Goal: Task Accomplishment & Management: Manage account settings

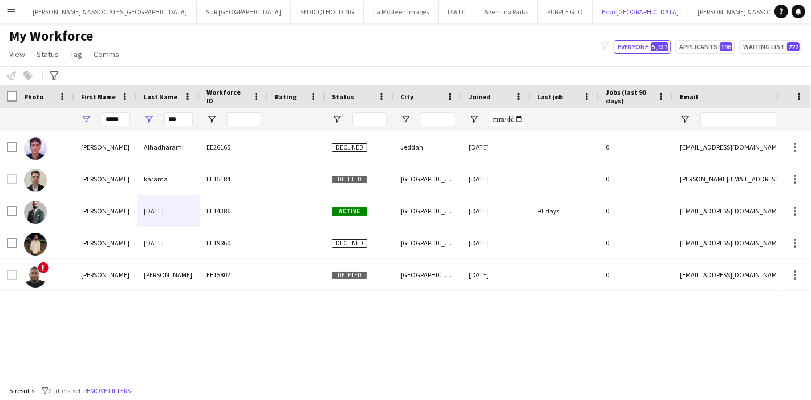
click at [592, 14] on button "Expo [GEOGRAPHIC_DATA] Close" at bounding box center [640, 12] width 96 height 22
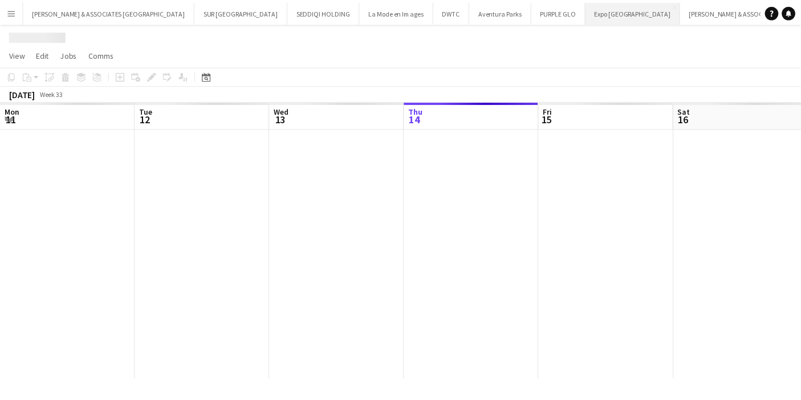
scroll to position [0, 272]
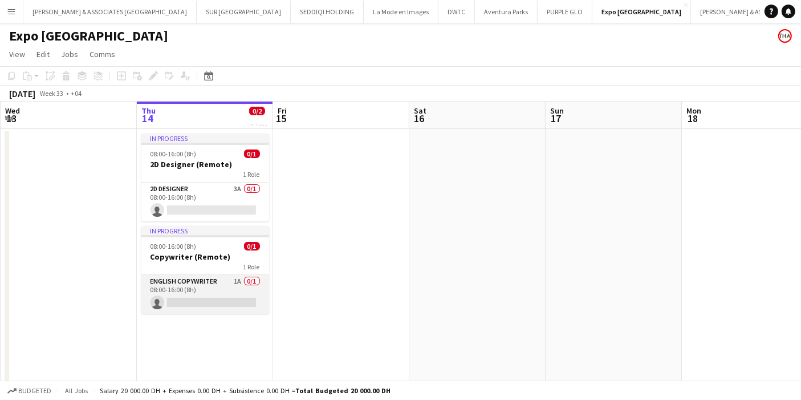
click at [241, 283] on app-card-role "English Copywriter 1A 0/1 08:00-16:00 (8h) single-neutral-actions" at bounding box center [205, 294] width 128 height 39
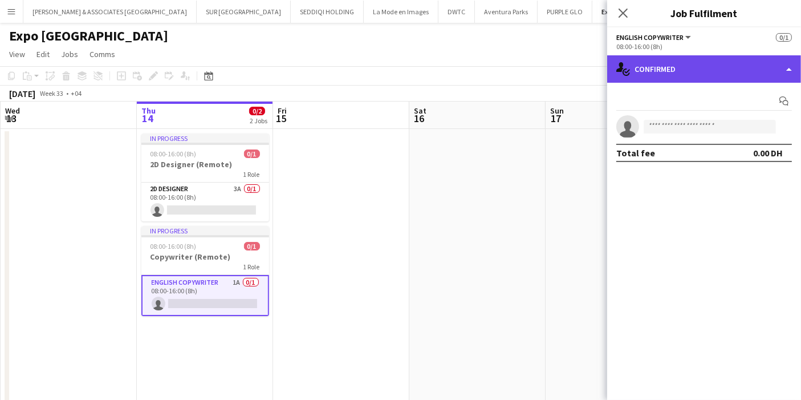
click at [619, 82] on div "single-neutral-actions-check-2 Confirmed" at bounding box center [704, 68] width 194 height 27
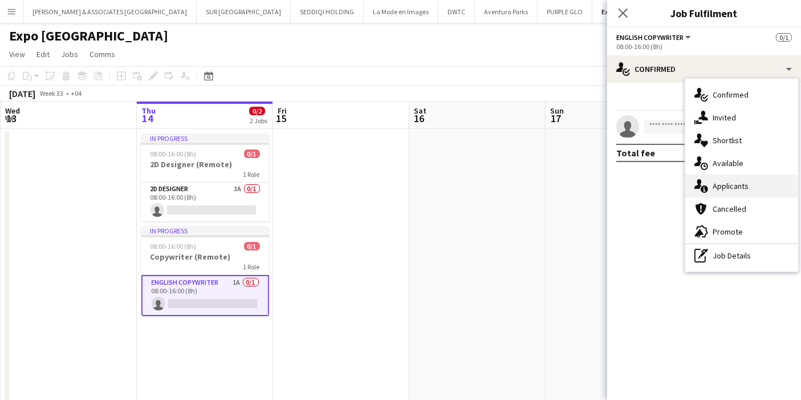
click at [746, 185] on div "single-neutral-actions-information Applicants" at bounding box center [741, 185] width 113 height 23
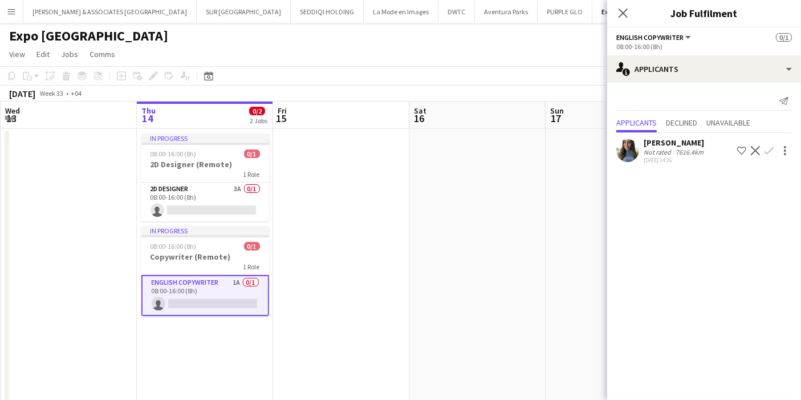
click at [629, 152] on app-user-avatar at bounding box center [627, 150] width 23 height 23
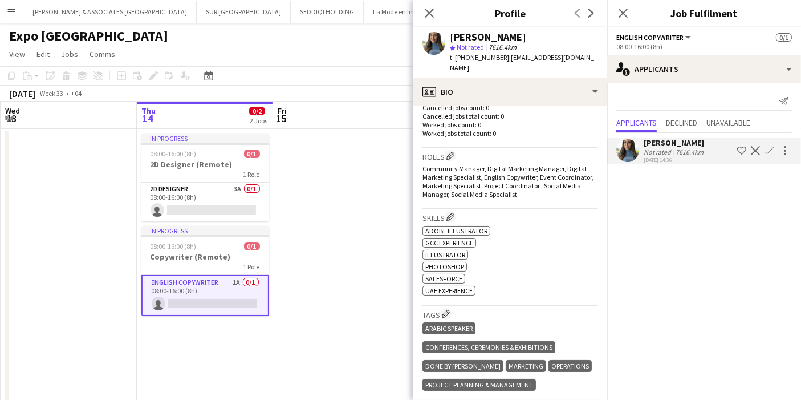
scroll to position [316, 0]
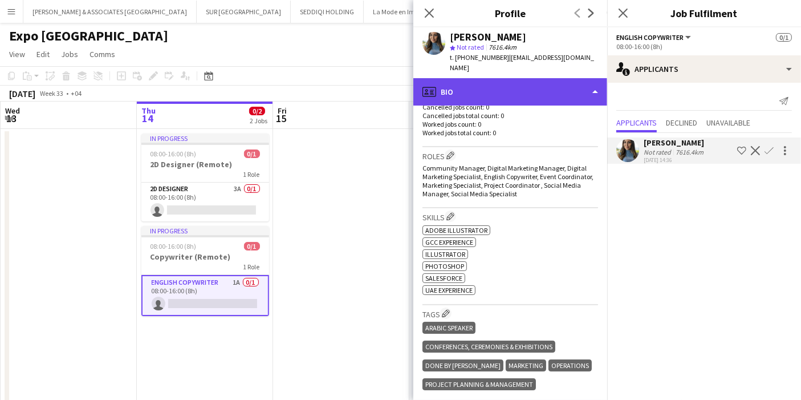
click at [538, 83] on div "profile Bio" at bounding box center [510, 91] width 194 height 27
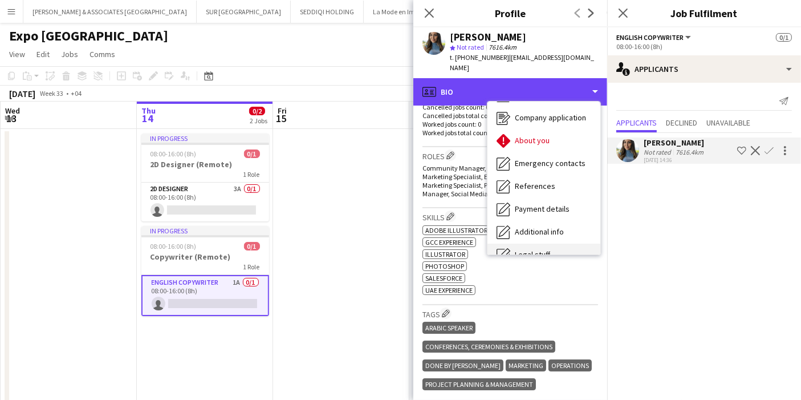
scroll to position [107, 0]
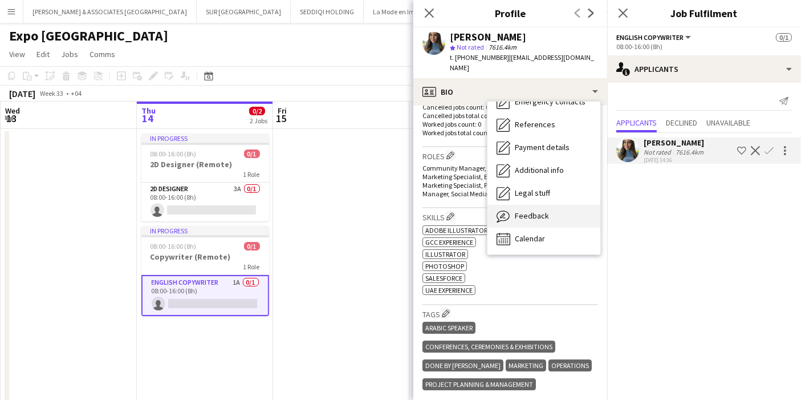
click at [540, 205] on div "Feedback Feedback" at bounding box center [543, 216] width 113 height 23
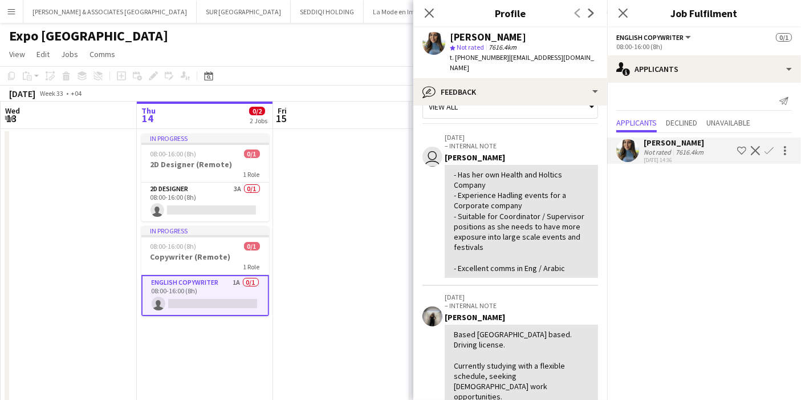
scroll to position [0, 0]
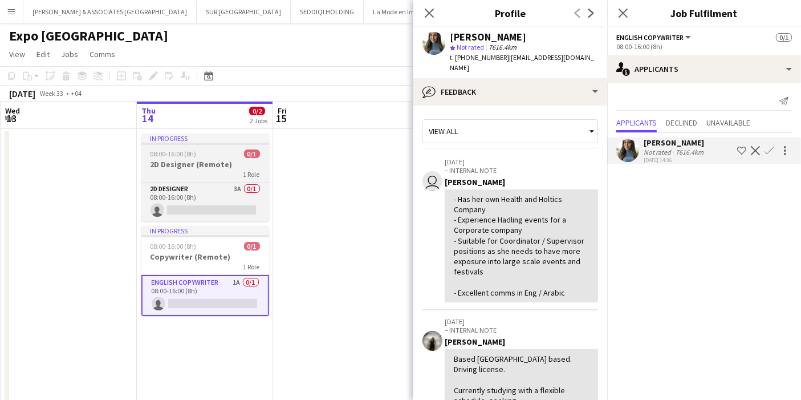
click at [219, 169] on h3 "2D Designer (Remote)" at bounding box center [205, 164] width 128 height 10
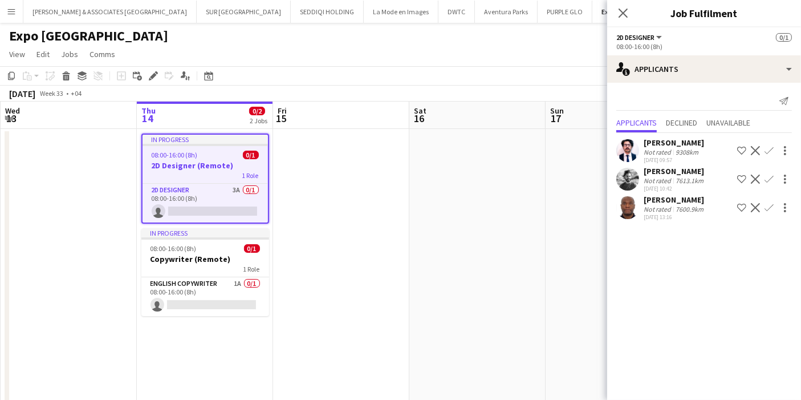
click at [628, 154] on app-user-avatar at bounding box center [627, 150] width 23 height 23
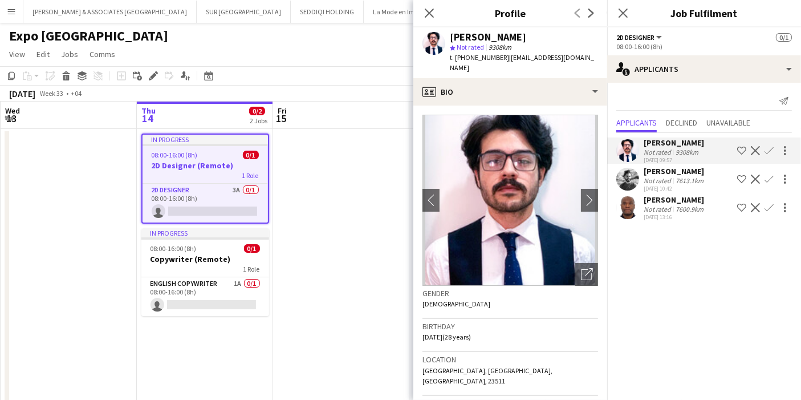
click at [626, 178] on app-user-avatar at bounding box center [627, 179] width 23 height 23
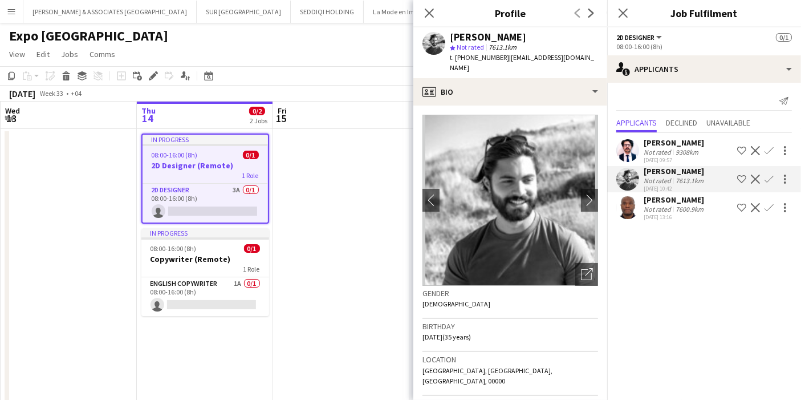
click at [625, 208] on app-user-avatar at bounding box center [627, 207] width 23 height 23
